Goal: Navigation & Orientation: Find specific page/section

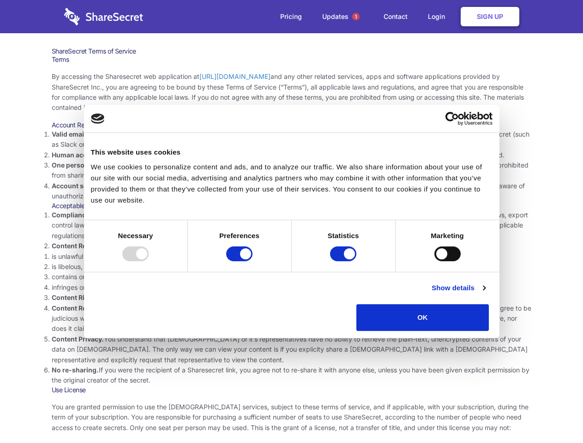
click at [291, 222] on li "Compliance with local laws and regulations. Your use of the Sharesecret must no…" at bounding box center [292, 225] width 480 height 31
click at [149, 261] on div at bounding box center [135, 254] width 26 height 15
click at [253, 261] on input "Preferences" at bounding box center [239, 254] width 26 height 15
checkbox input "false"
click at [345, 261] on input "Statistics" at bounding box center [343, 254] width 26 height 15
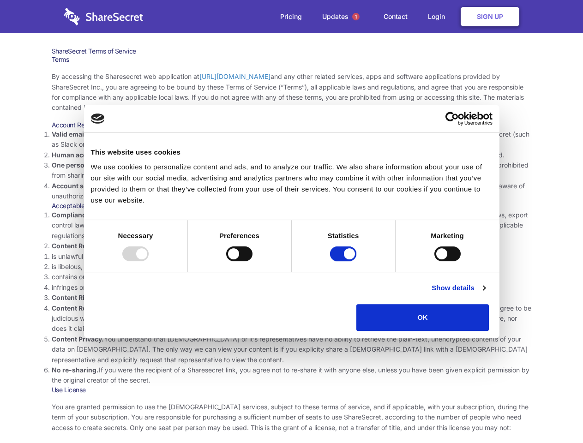
checkbox input "false"
click at [435, 261] on input "Marketing" at bounding box center [448, 254] width 26 height 15
checkbox input "true"
click at [486, 294] on link "Show details" at bounding box center [459, 288] width 54 height 11
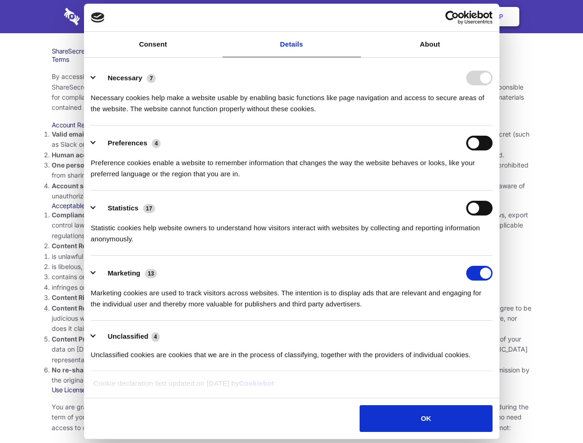
click at [493, 126] on li "Necessary 7 Necessary cookies help make a website usable by enabling basic func…" at bounding box center [292, 93] width 402 height 65
click at [356, 17] on span "1" at bounding box center [355, 16] width 7 height 7
